Goal: Transaction & Acquisition: Purchase product/service

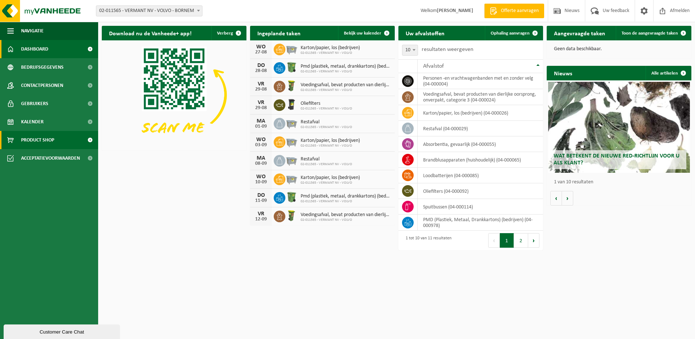
click at [55, 138] on link "Product Shop" at bounding box center [49, 140] width 98 height 18
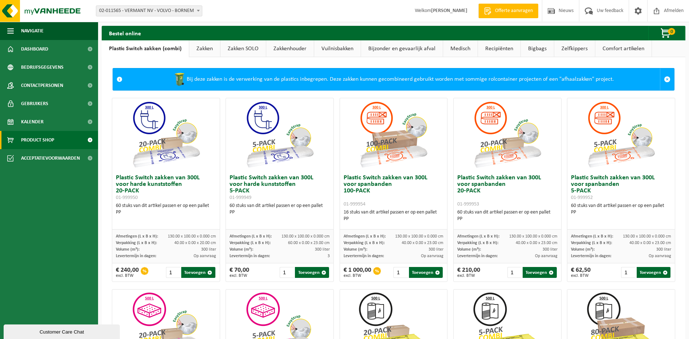
click at [205, 49] on link "Zakken" at bounding box center [204, 48] width 31 height 17
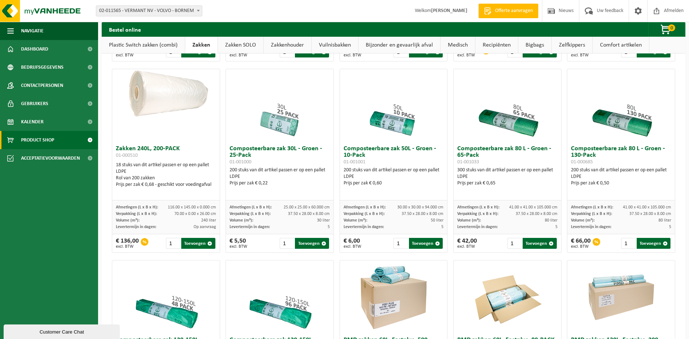
scroll to position [218, 0]
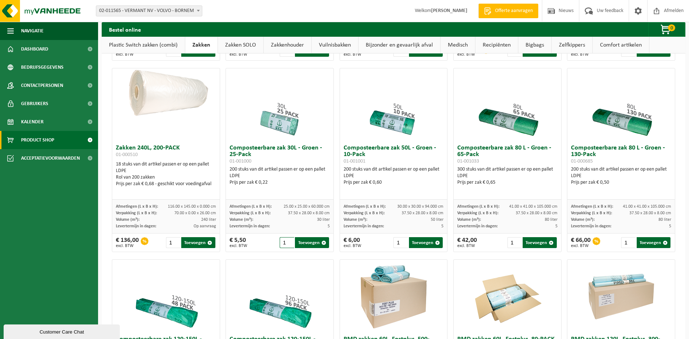
click at [286, 242] on input "1" at bounding box center [287, 242] width 15 height 11
click at [290, 237] on input "1" at bounding box center [287, 242] width 15 height 11
click at [288, 240] on input "2" at bounding box center [287, 242] width 15 height 11
click at [288, 240] on input "3" at bounding box center [287, 242] width 15 height 11
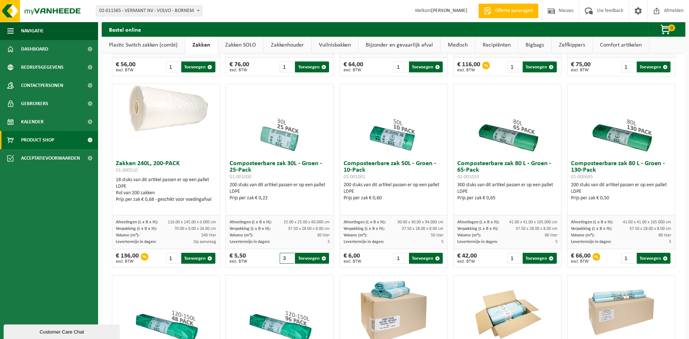
scroll to position [182, 0]
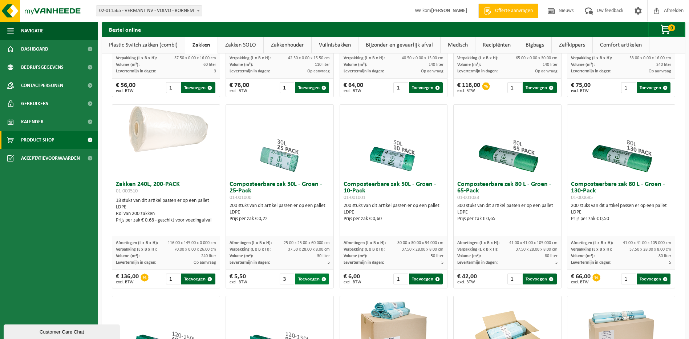
click at [308, 278] on button "Toevoegen" at bounding box center [312, 278] width 34 height 11
type input "1"
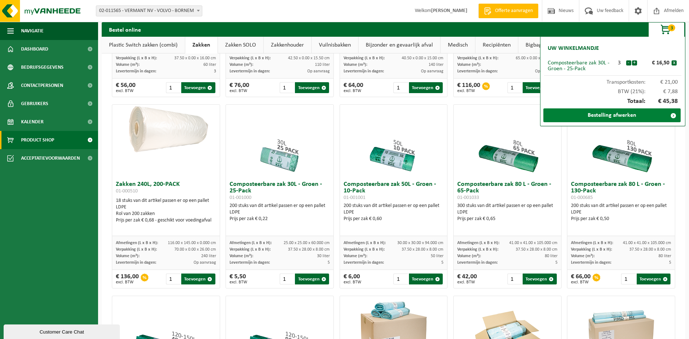
click at [597, 112] on link "Bestelling afwerken" at bounding box center [612, 115] width 137 height 14
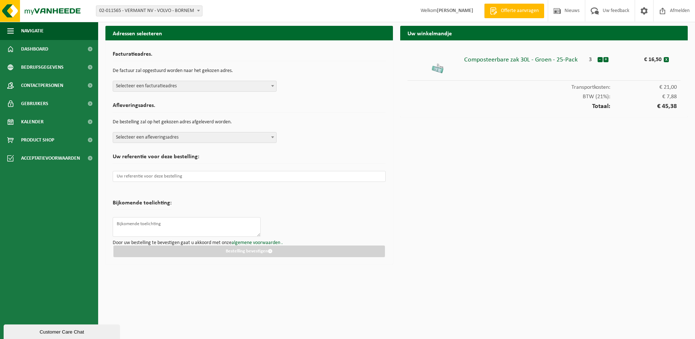
click at [170, 80] on div "Facturatieadres. De factuur zal opgestuurd worden naar het gekozen adres. Selec…" at bounding box center [249, 70] width 273 height 44
click at [170, 86] on span "Selecteer een facturatieadres" at bounding box center [194, 86] width 163 height 10
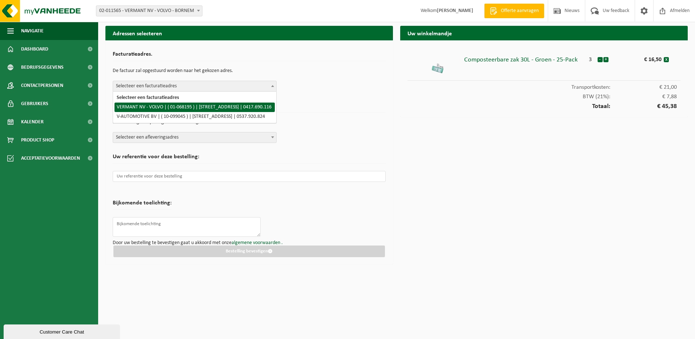
select select "7984"
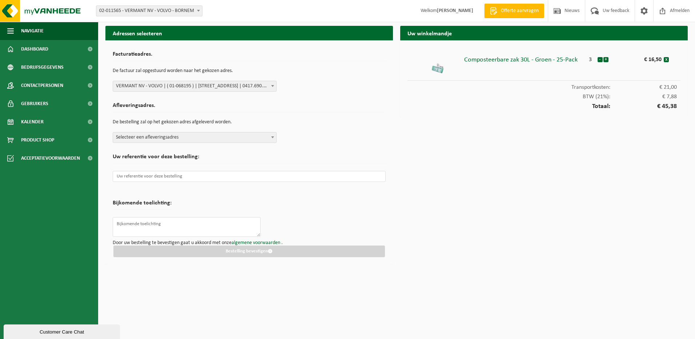
click at [173, 141] on span "Selecteer een afleveringsadres" at bounding box center [194, 137] width 163 height 10
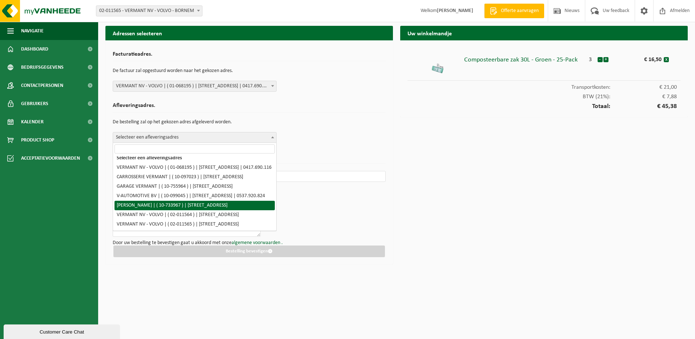
scroll to position [39, 0]
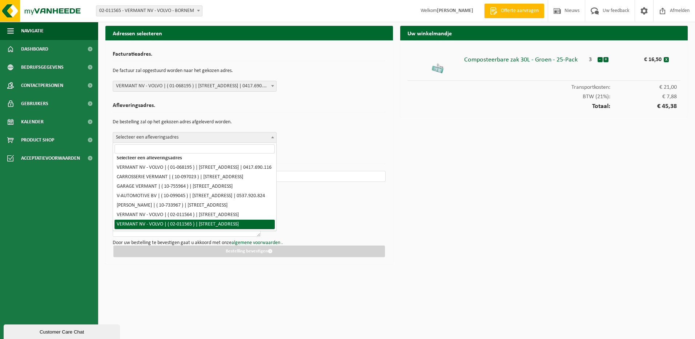
select select "7986"
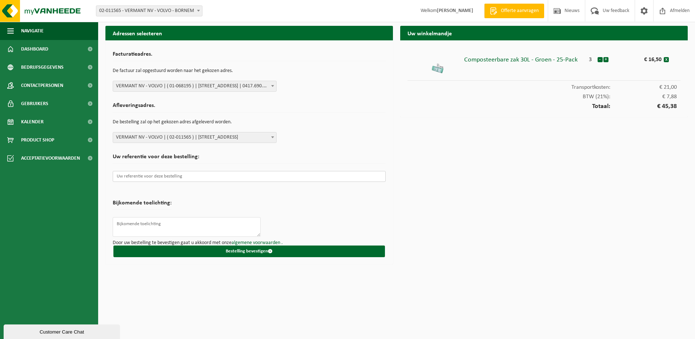
click at [189, 178] on input "text" at bounding box center [249, 176] width 273 height 11
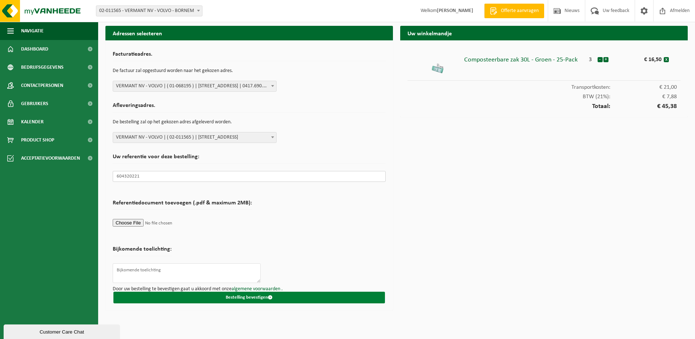
type input "604320221"
click at [158, 293] on button "Bestelling bevestigen" at bounding box center [248, 297] width 271 height 12
